Goal: Find specific page/section: Find specific page/section

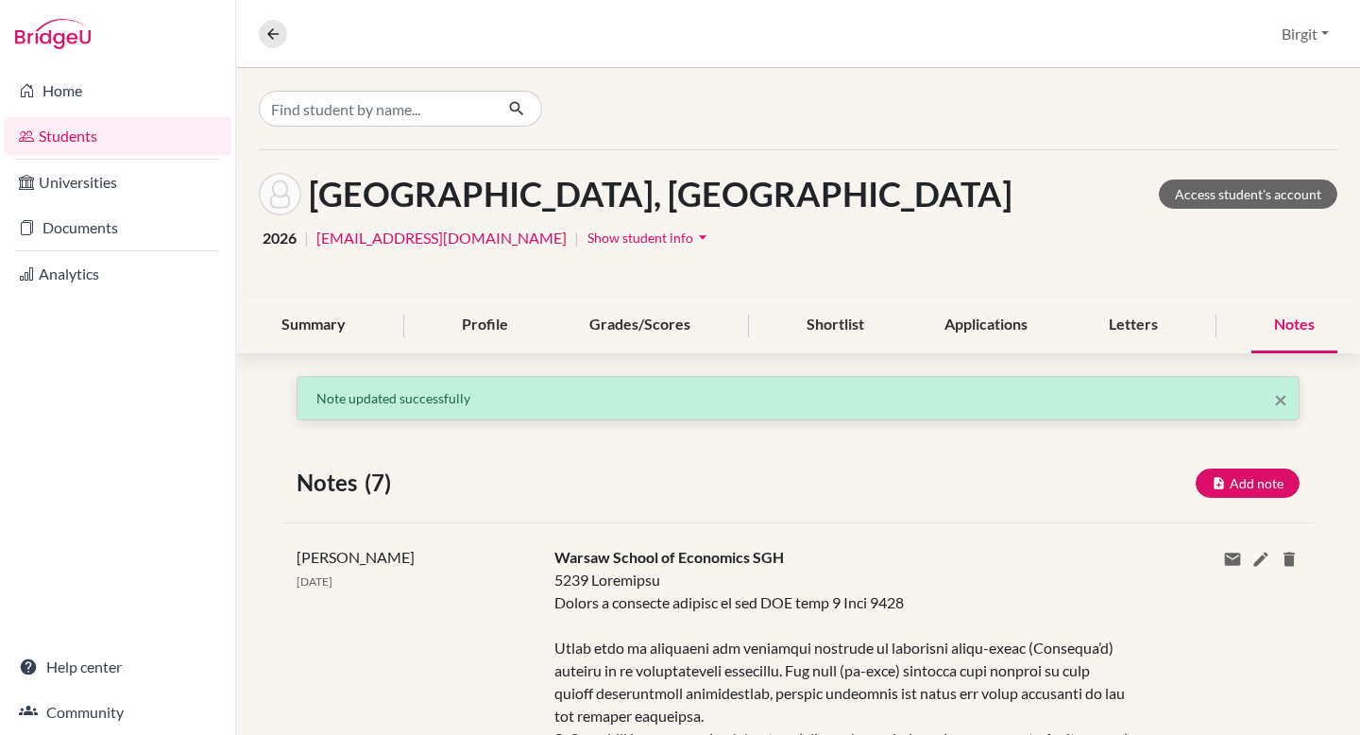
scroll to position [477, 0]
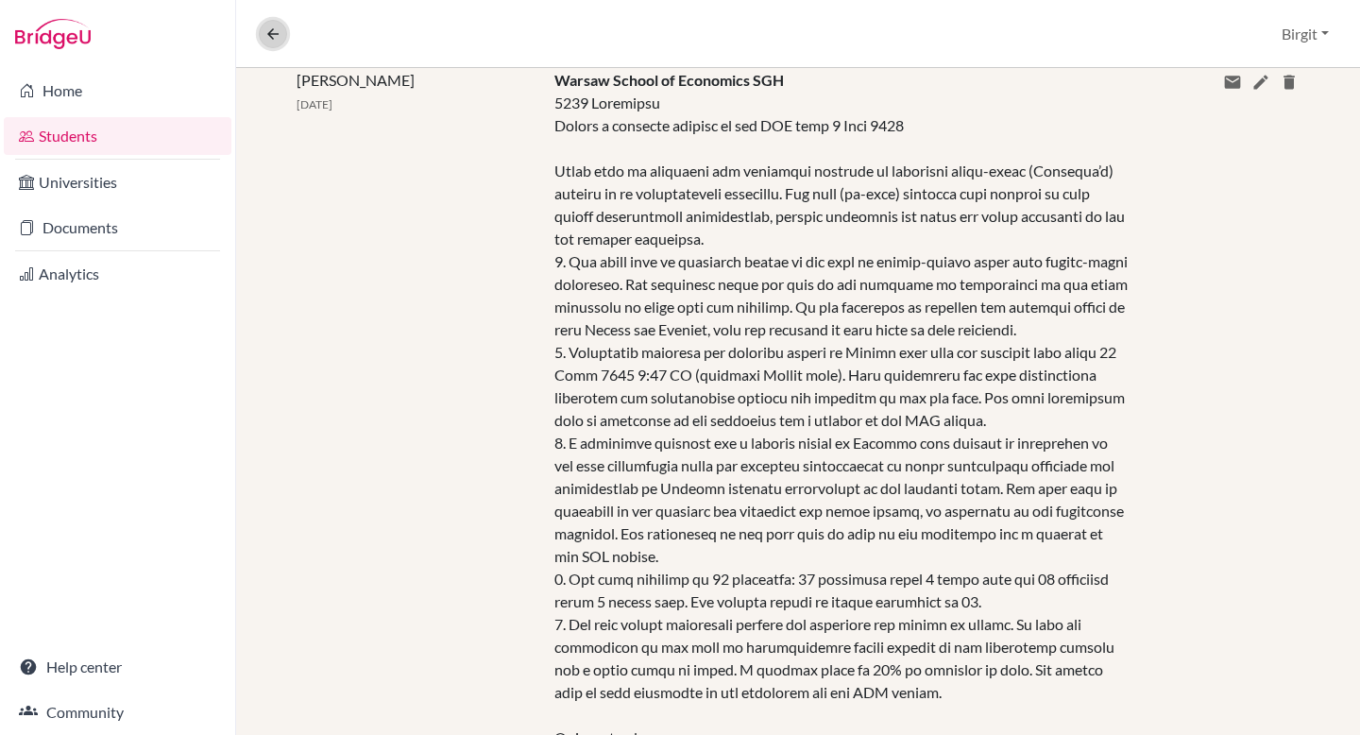
click at [262, 33] on button at bounding box center [273, 34] width 28 height 28
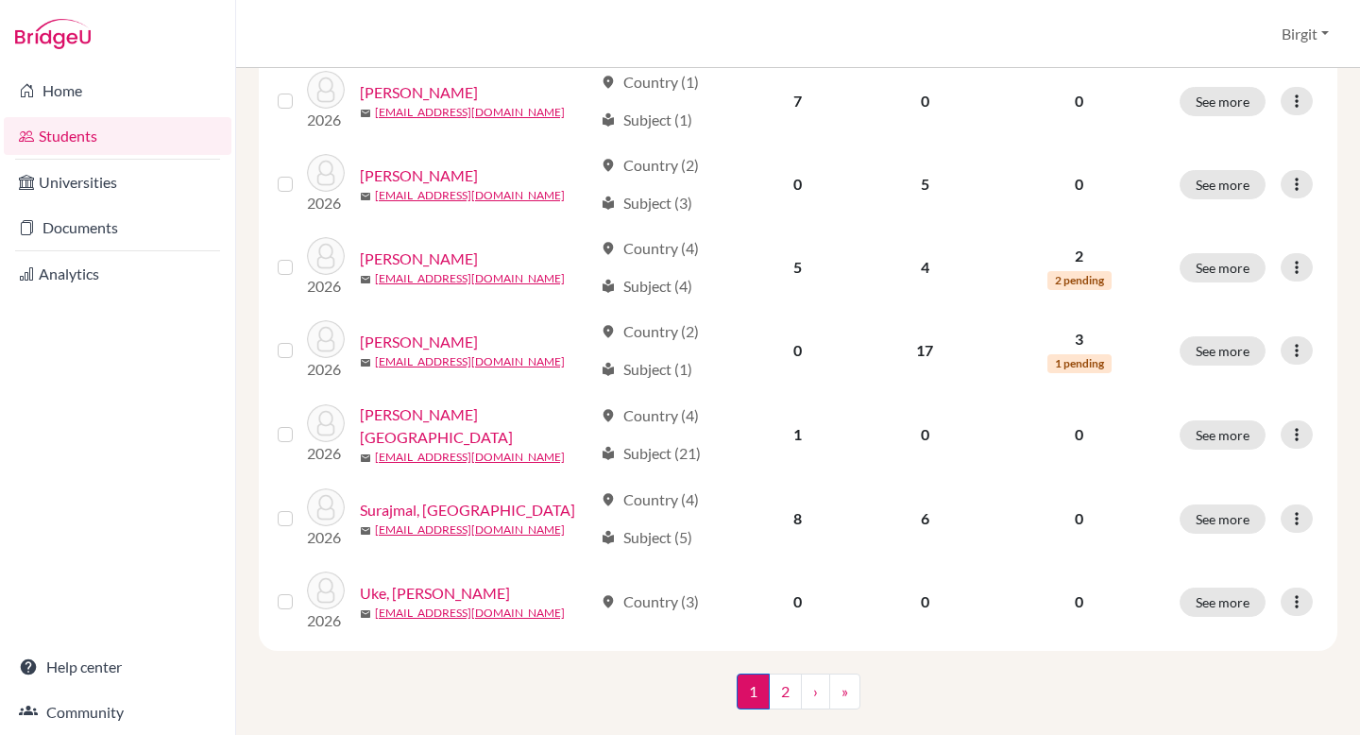
scroll to position [1407, 0]
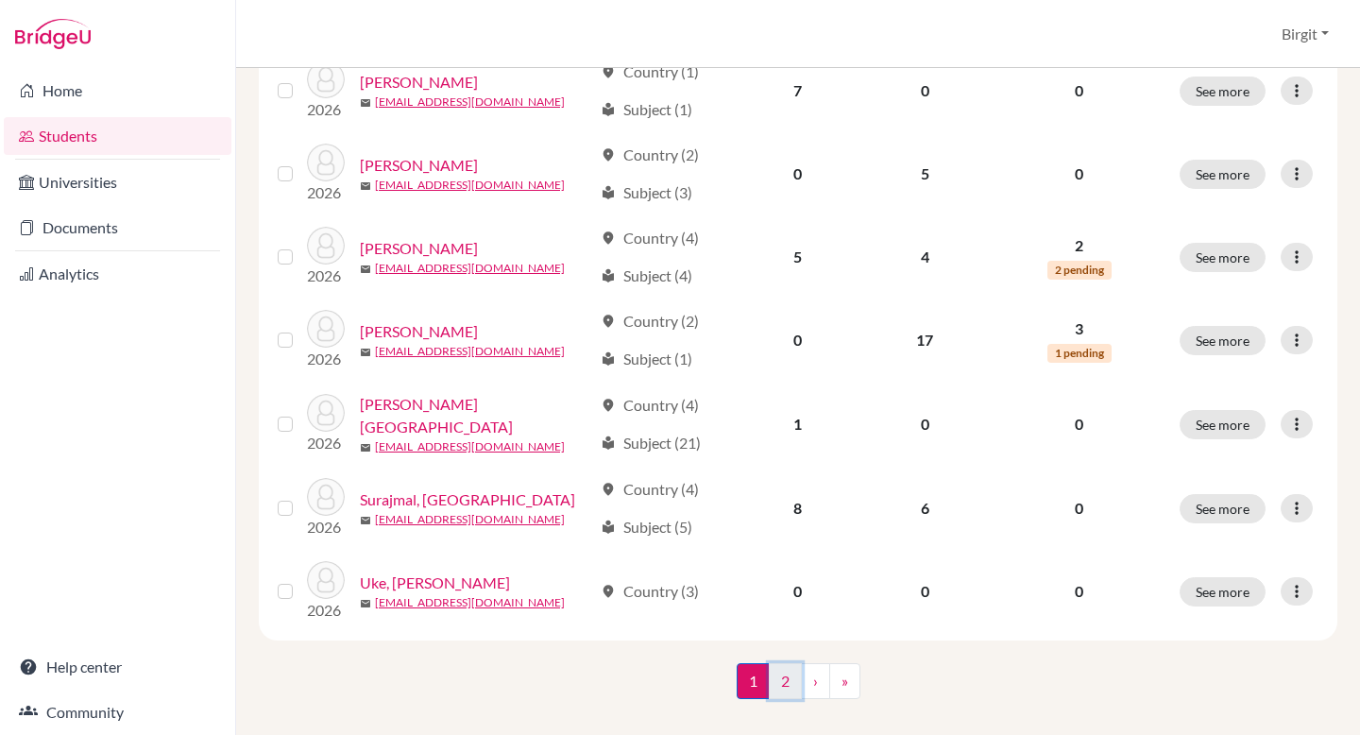
click at [775, 668] on link "2" at bounding box center [785, 681] width 33 height 36
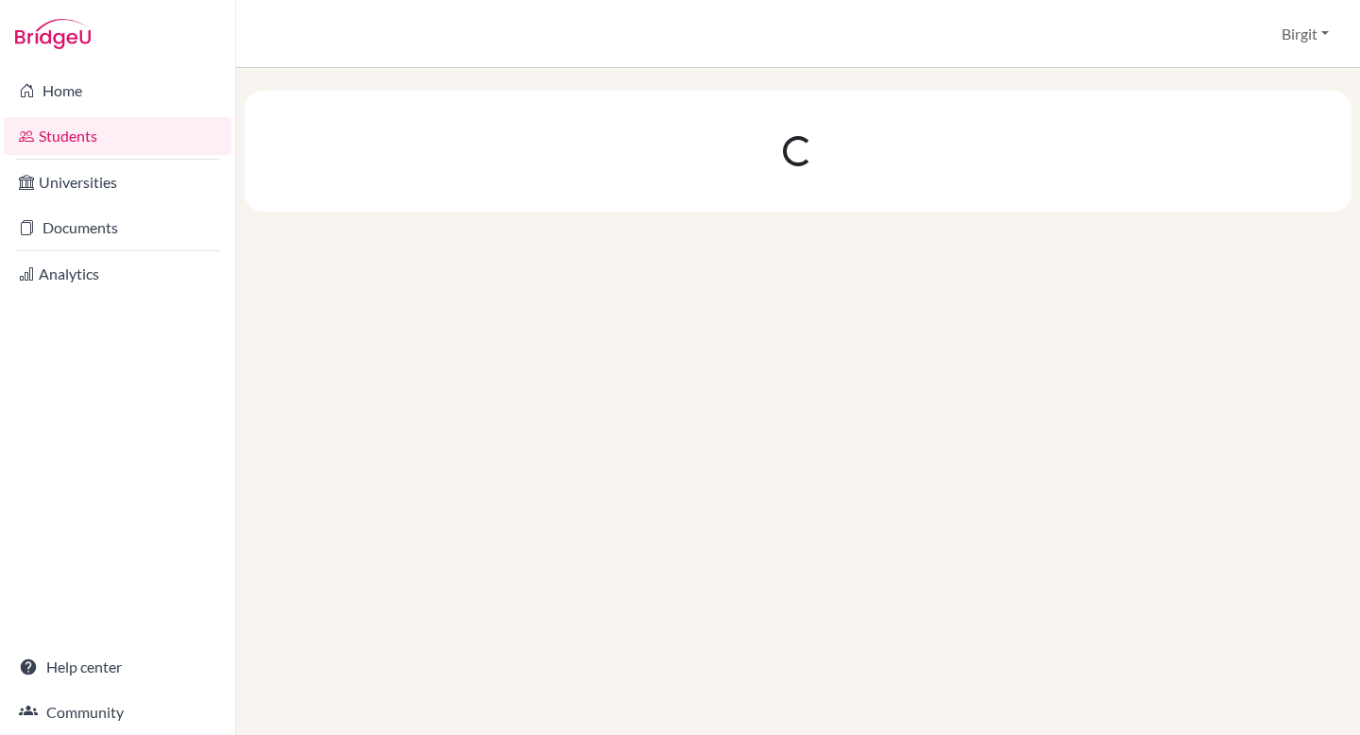
scroll to position [0, 0]
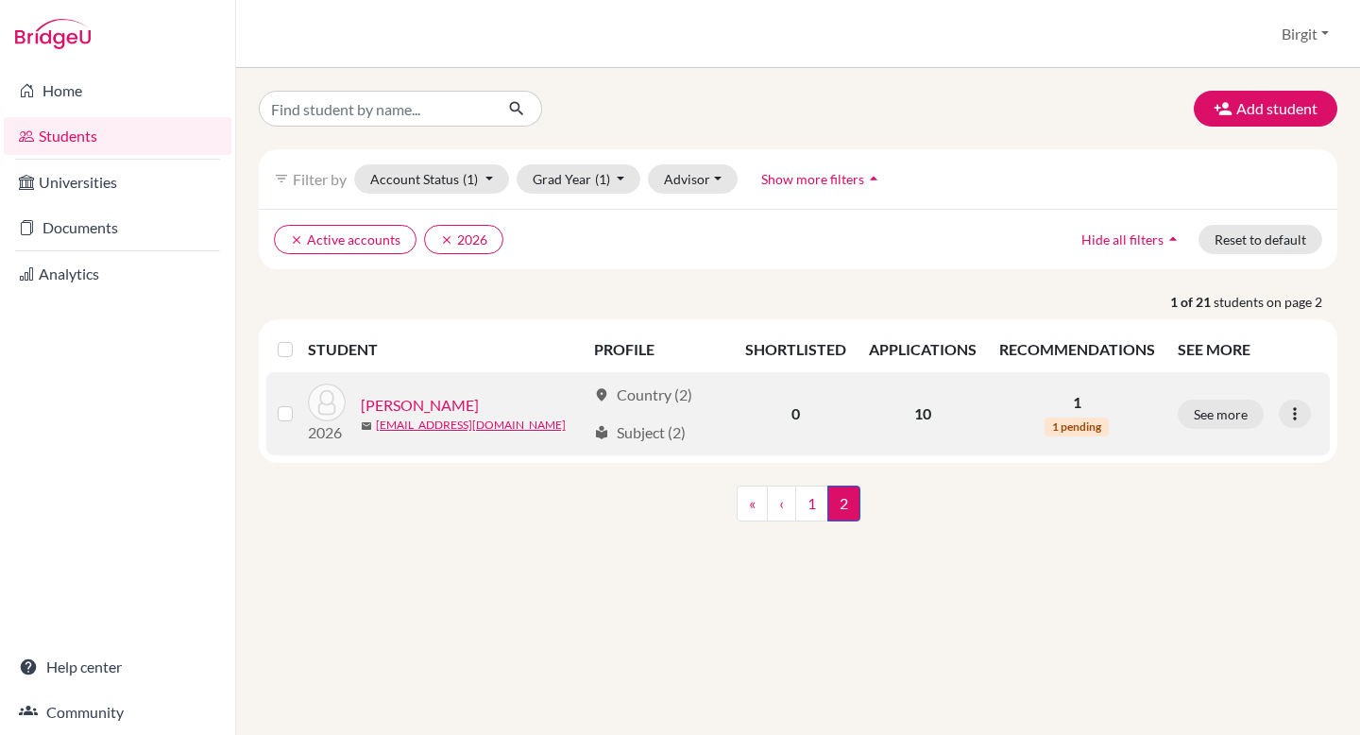
click at [393, 406] on link "[PERSON_NAME]" at bounding box center [420, 405] width 118 height 23
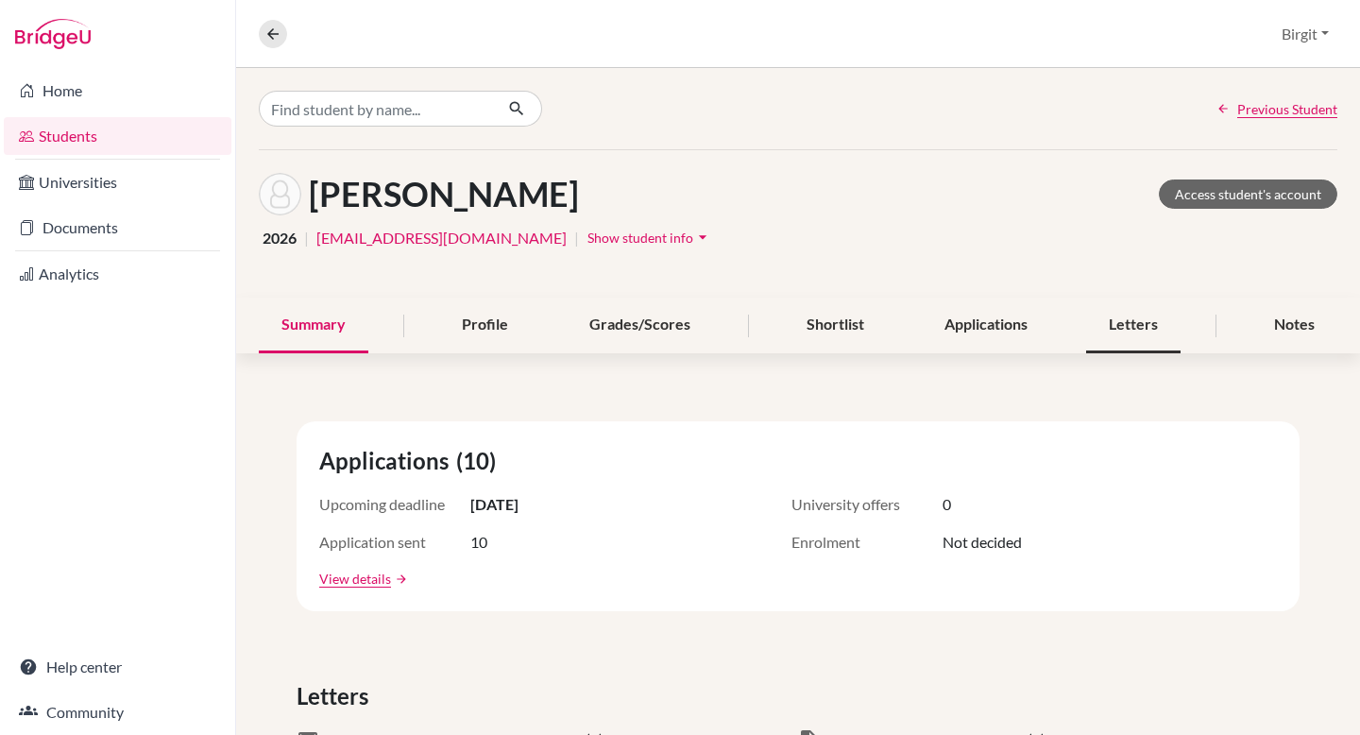
click at [1149, 321] on div "Letters" at bounding box center [1133, 325] width 94 height 56
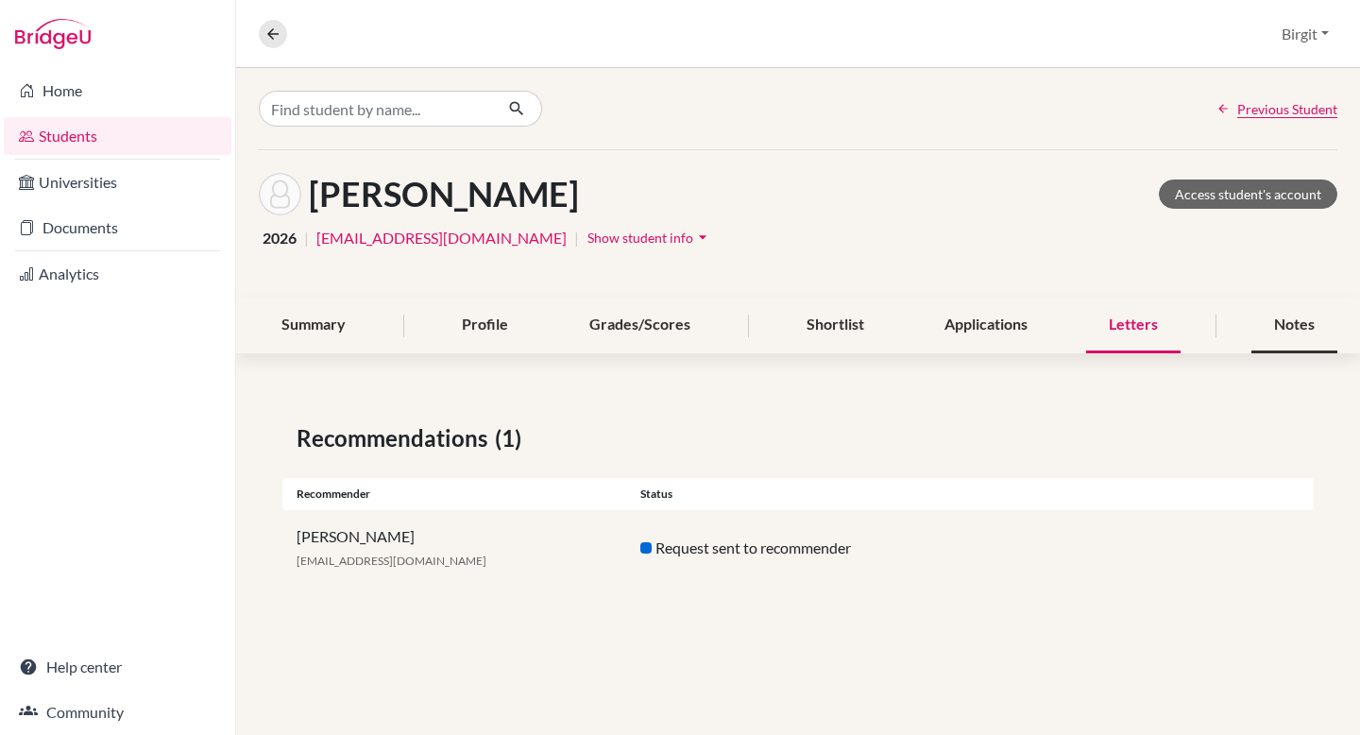
click at [1287, 330] on div "Notes" at bounding box center [1294, 325] width 86 height 56
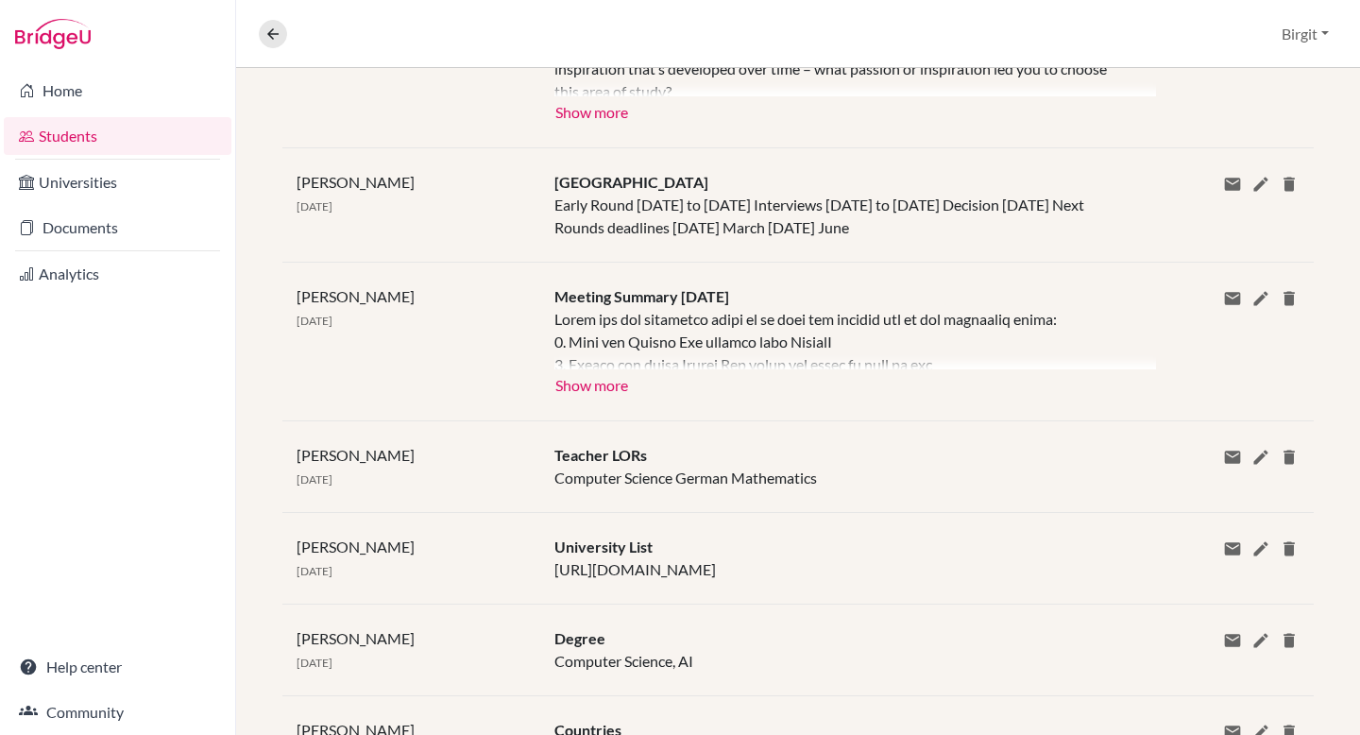
scroll to position [711, 0]
